Goal: Information Seeking & Learning: Learn about a topic

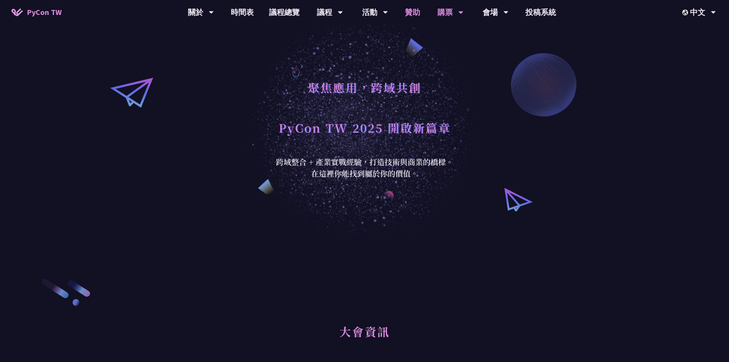
click at [407, 12] on link "贊助" at bounding box center [412, 12] width 31 height 24
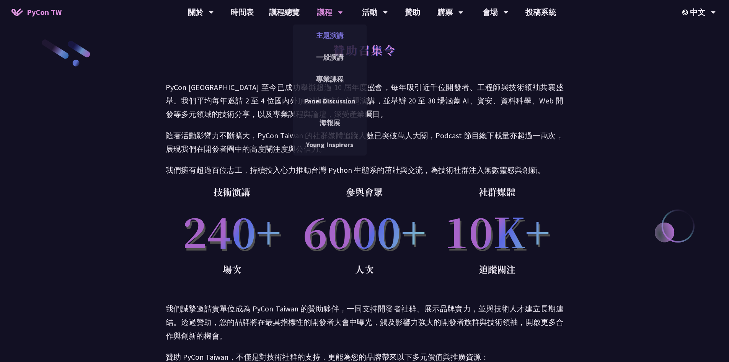
click at [328, 30] on link "主題演講" at bounding box center [329, 35] width 73 height 18
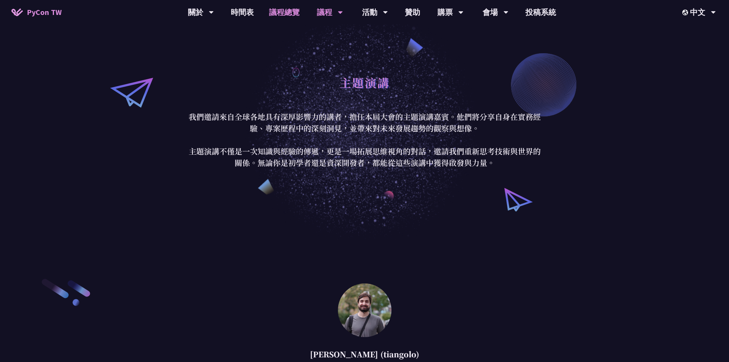
click at [281, 14] on link "議程總覽" at bounding box center [284, 12] width 46 height 24
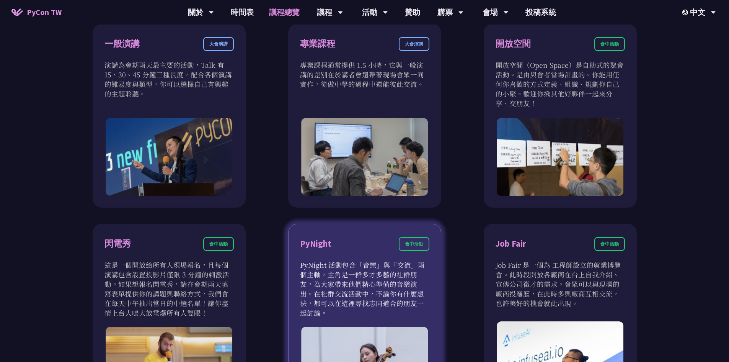
scroll to position [497, 0]
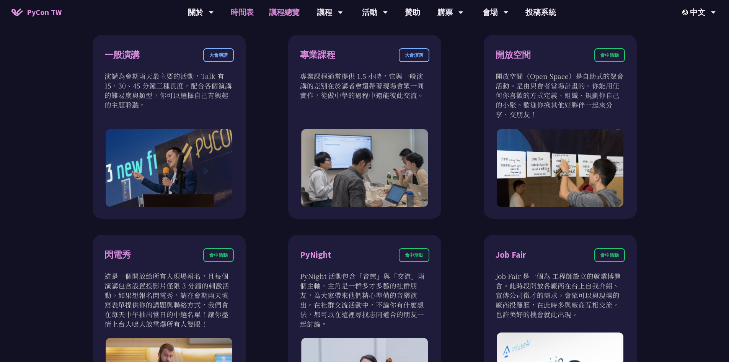
click at [243, 11] on link "時間表" at bounding box center [242, 12] width 38 height 24
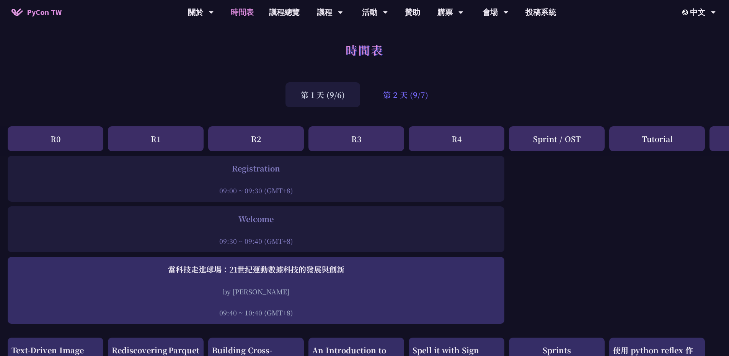
click at [396, 96] on div "第 2 天 (9/7)" at bounding box center [406, 94] width 76 height 25
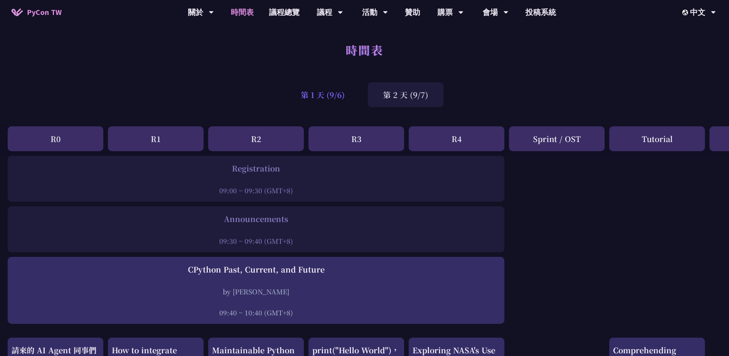
click at [305, 92] on div "第 1 天 (9/6)" at bounding box center [322, 94] width 75 height 25
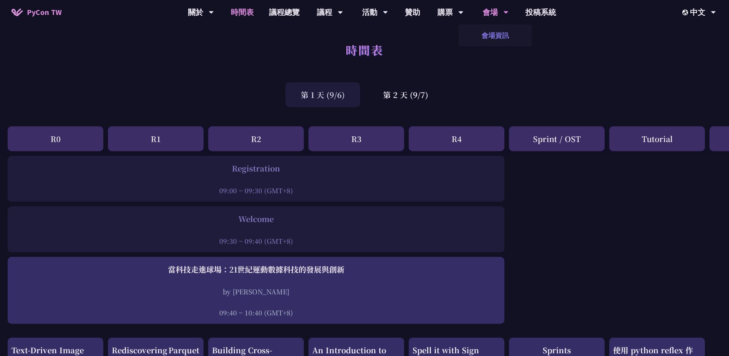
click at [490, 30] on link "會場資訊" at bounding box center [494, 35] width 73 height 18
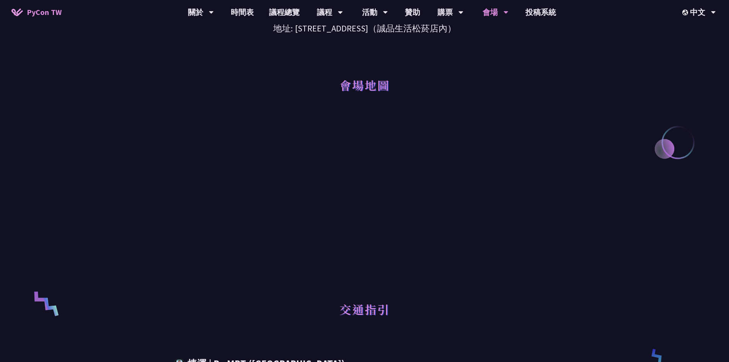
scroll to position [153, 0]
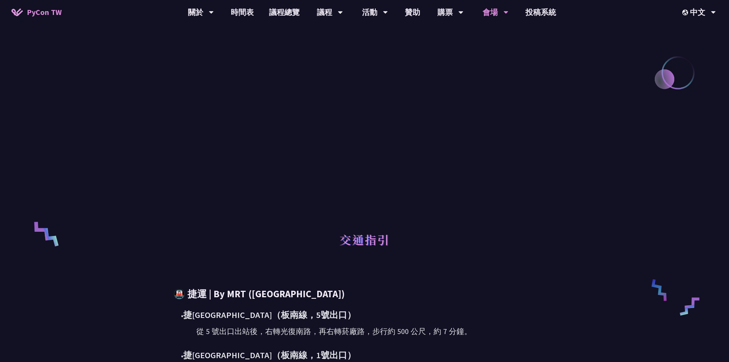
click at [182, 224] on div "交通指引" at bounding box center [365, 242] width 398 height 52
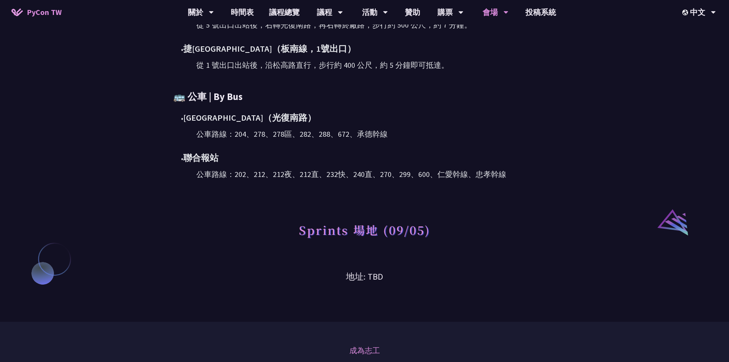
scroll to position [574, 0]
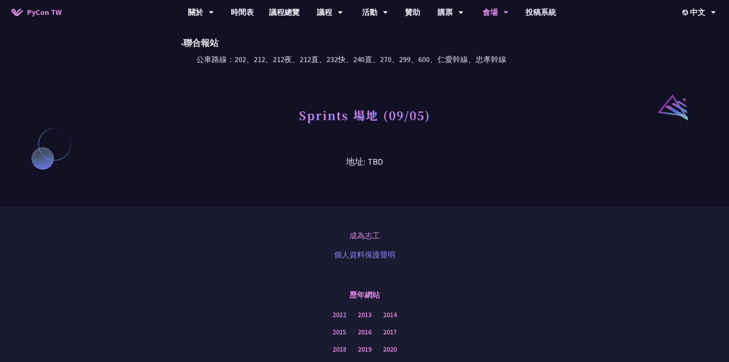
click at [368, 256] on link "個人資料保護聲明" at bounding box center [364, 254] width 61 height 11
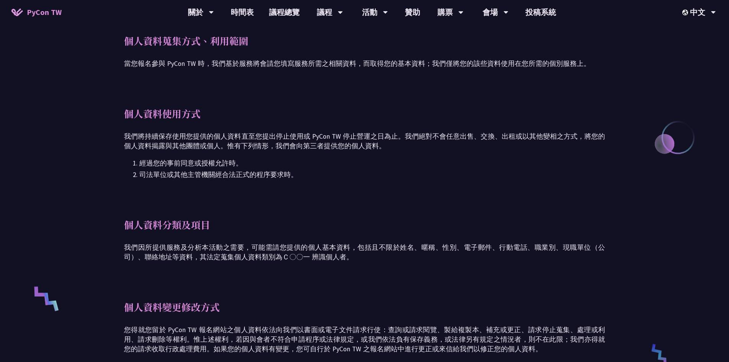
scroll to position [383, 0]
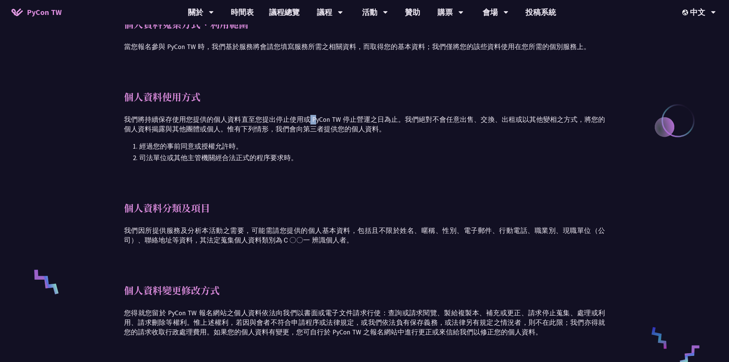
drag, startPoint x: 304, startPoint y: 106, endPoint x: 309, endPoint y: 106, distance: 5.0
click at [309, 115] on p "我們將持續保存使用您提供的個人資料直至您提出停止使用或 PyCon TW 停止營運之日為止。我們絕對不會任意出售、交換、出租或以其他變相之方式，將您的個人資料…" at bounding box center [364, 124] width 481 height 19
drag, startPoint x: 306, startPoint y: 108, endPoint x: 335, endPoint y: 108, distance: 28.7
click at [335, 115] on p "我們將持續保存使用您提供的個人資料直至您提出停止使用或 PyCon TW 停止營運之日為止。我們絕對不會任意出售、交換、出租或以其他變相之方式，將您的個人資料…" at bounding box center [364, 124] width 481 height 19
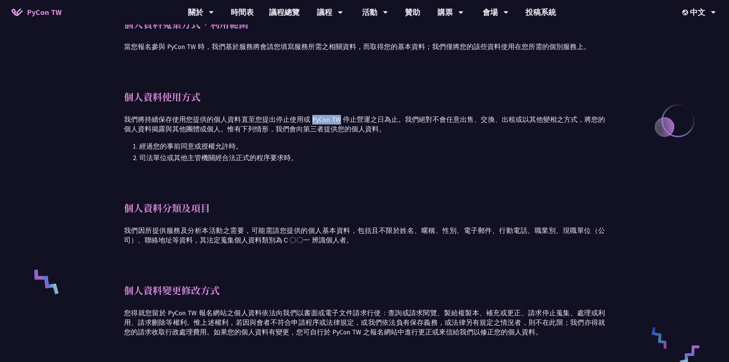
copy p "PyCon TW"
